Goal: Task Accomplishment & Management: Use online tool/utility

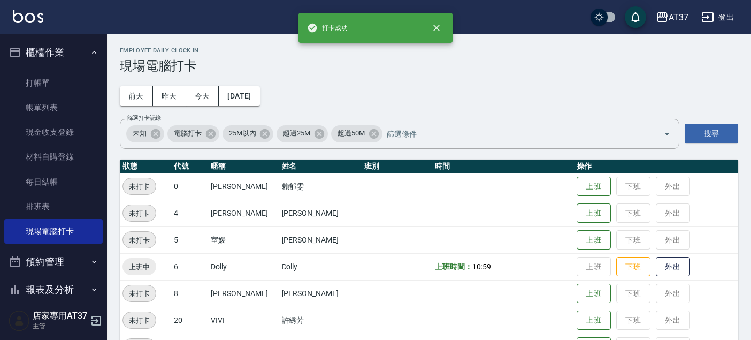
scroll to position [119, 0]
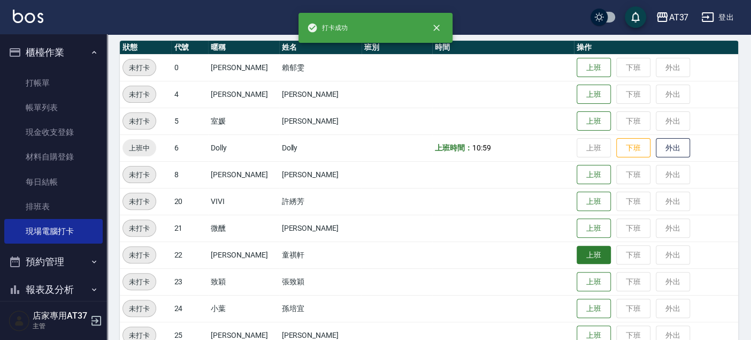
click at [590, 260] on button "上班" at bounding box center [594, 255] width 34 height 19
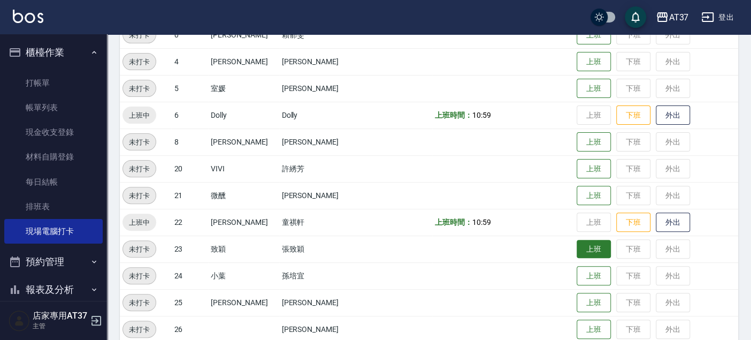
scroll to position [178, 0]
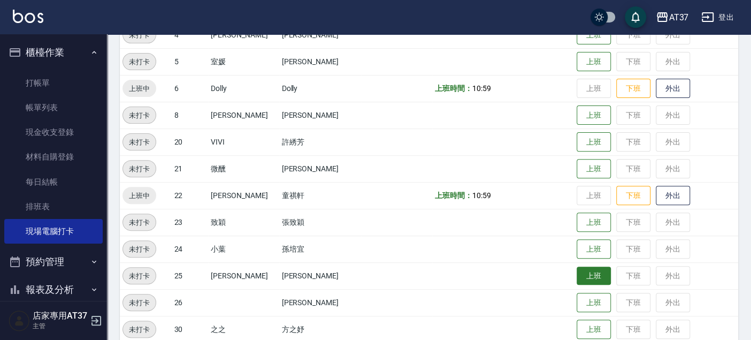
click at [577, 276] on button "上班" at bounding box center [594, 276] width 34 height 19
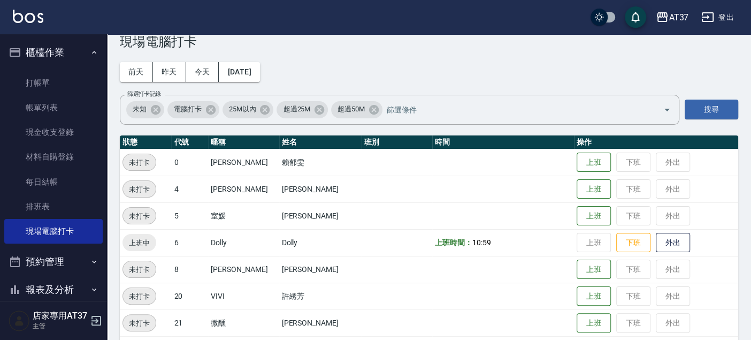
scroll to position [59, 0]
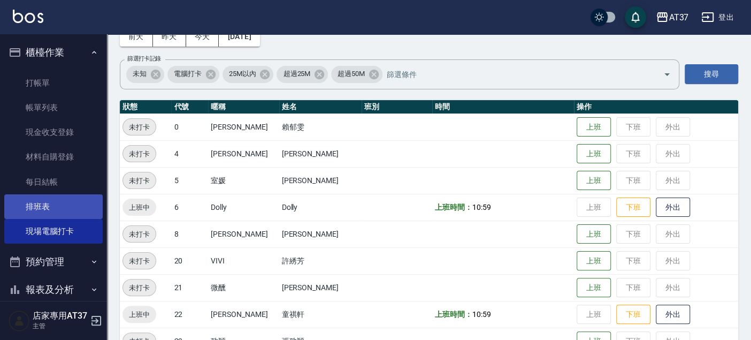
click at [51, 209] on link "排班表" at bounding box center [53, 206] width 98 height 25
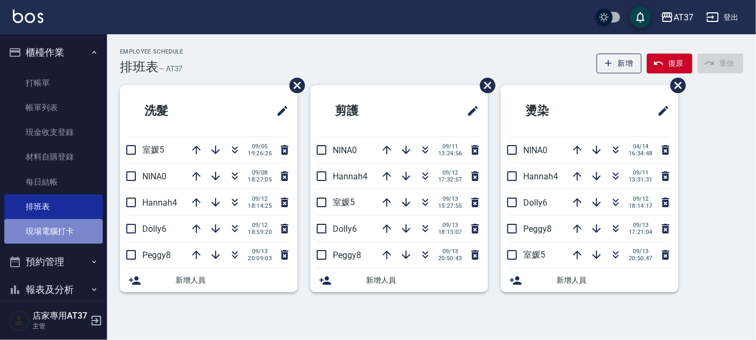
click at [62, 225] on link "現場電腦打卡" at bounding box center [53, 231] width 98 height 25
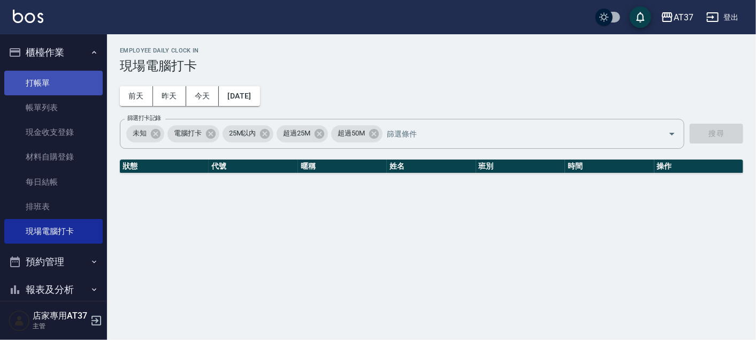
click at [74, 80] on link "打帳單" at bounding box center [53, 83] width 98 height 25
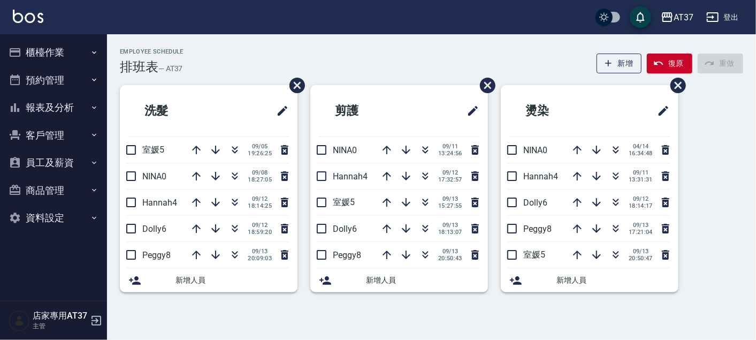
click at [73, 59] on button "櫃檯作業" at bounding box center [53, 53] width 98 height 28
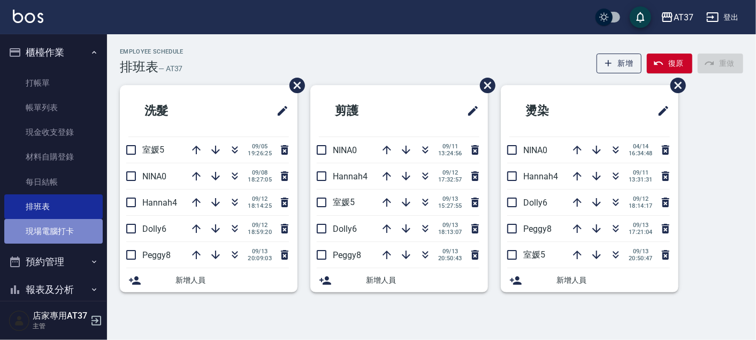
click at [81, 238] on link "現場電腦打卡" at bounding box center [53, 231] width 98 height 25
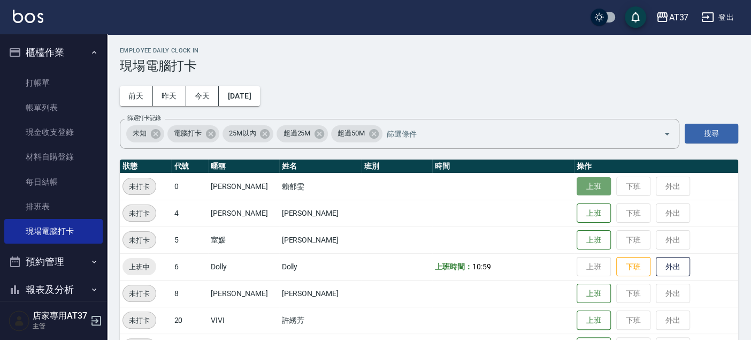
click at [577, 191] on button "上班" at bounding box center [594, 186] width 34 height 19
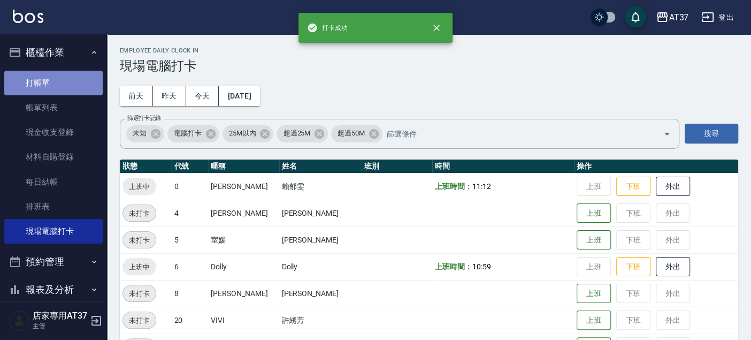
click at [63, 90] on link "打帳單" at bounding box center [53, 83] width 98 height 25
